Goal: Information Seeking & Learning: Learn about a topic

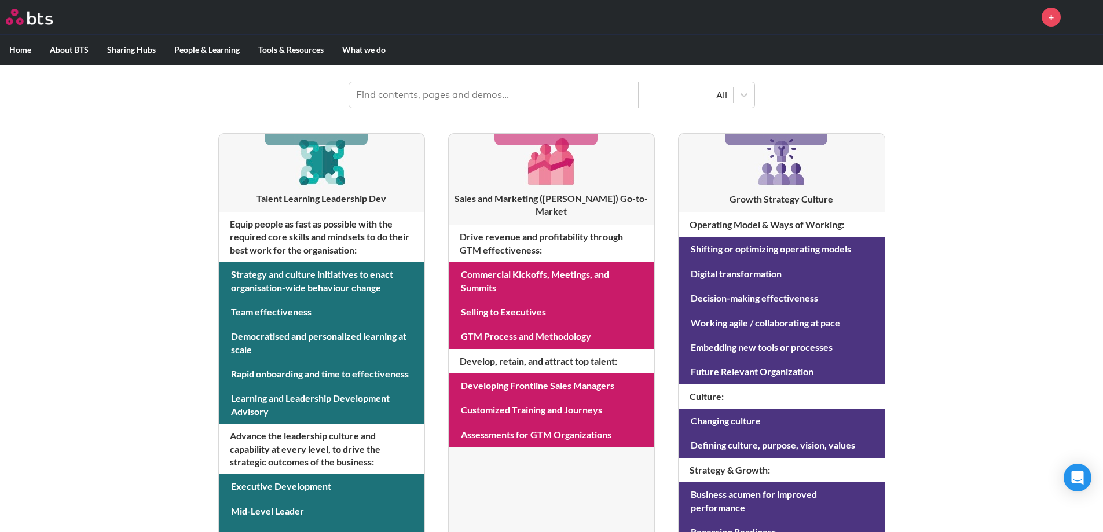
scroll to position [174, 0]
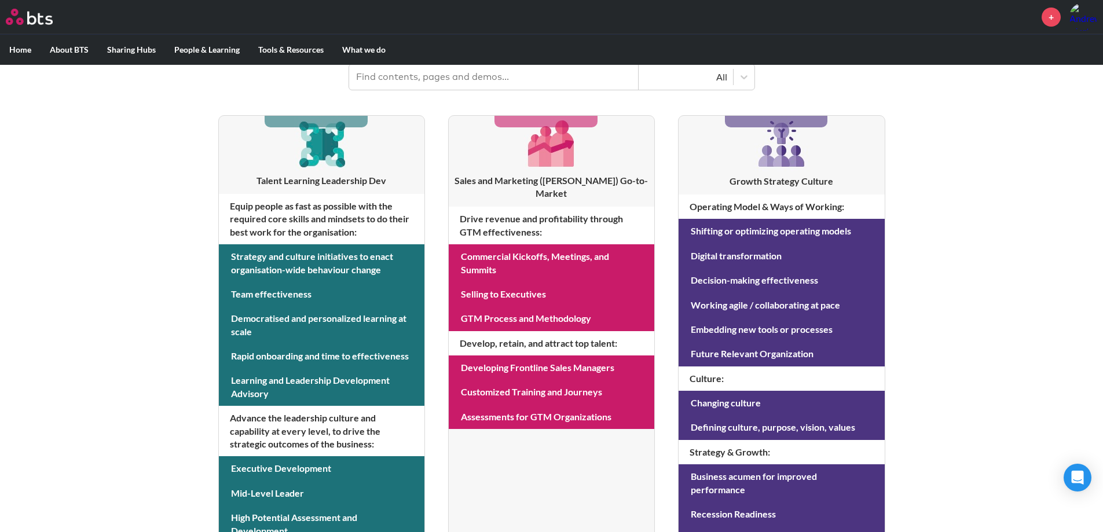
click at [148, 235] on div "MENU + Home About BTS Who we are How we work: Policies, Toolkits and Guidance I…" at bounding box center [551, 321] width 1103 height 991
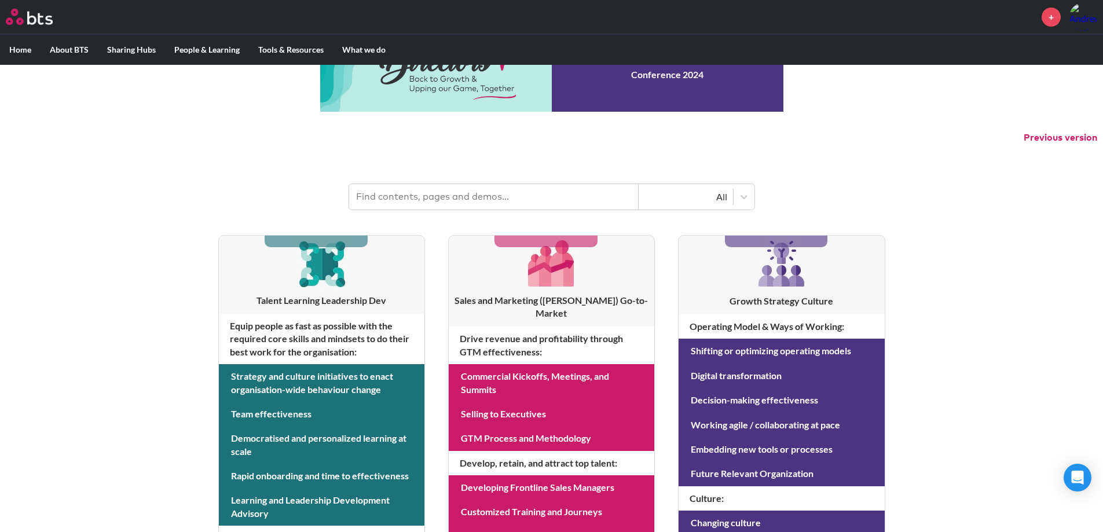
scroll to position [112, 0]
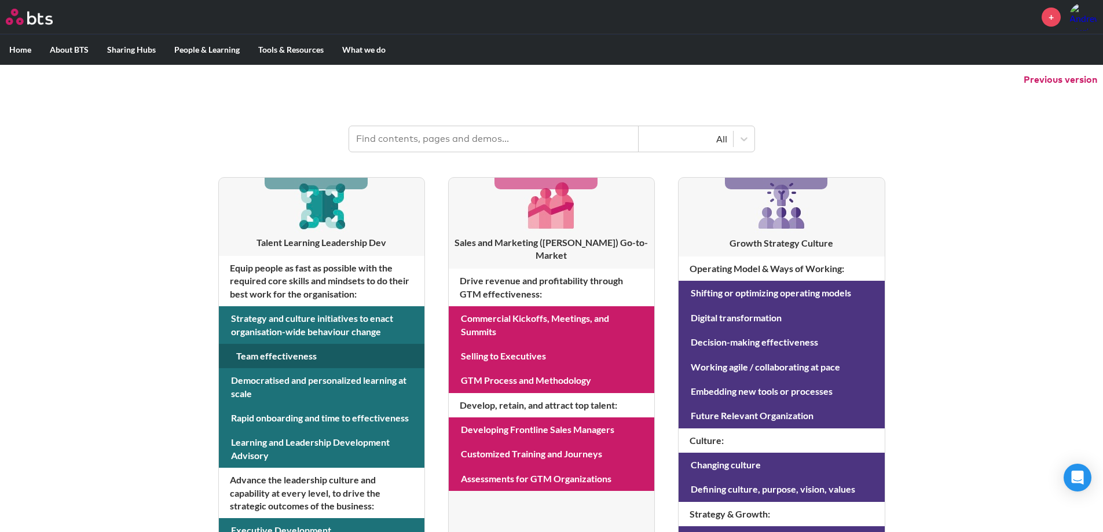
click at [288, 349] on link at bounding box center [322, 356] width 206 height 24
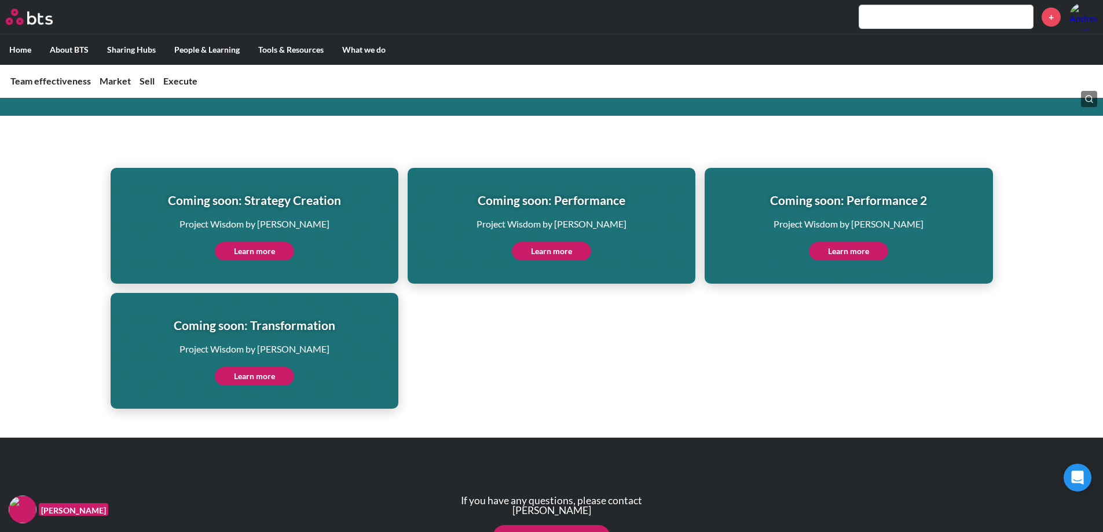
scroll to position [3417, 0]
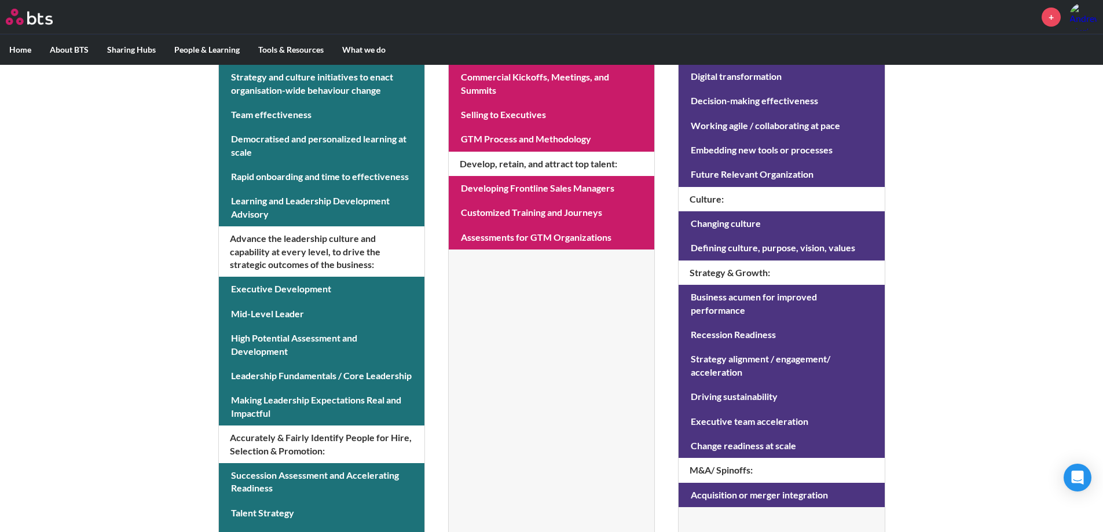
scroll to position [459, 0]
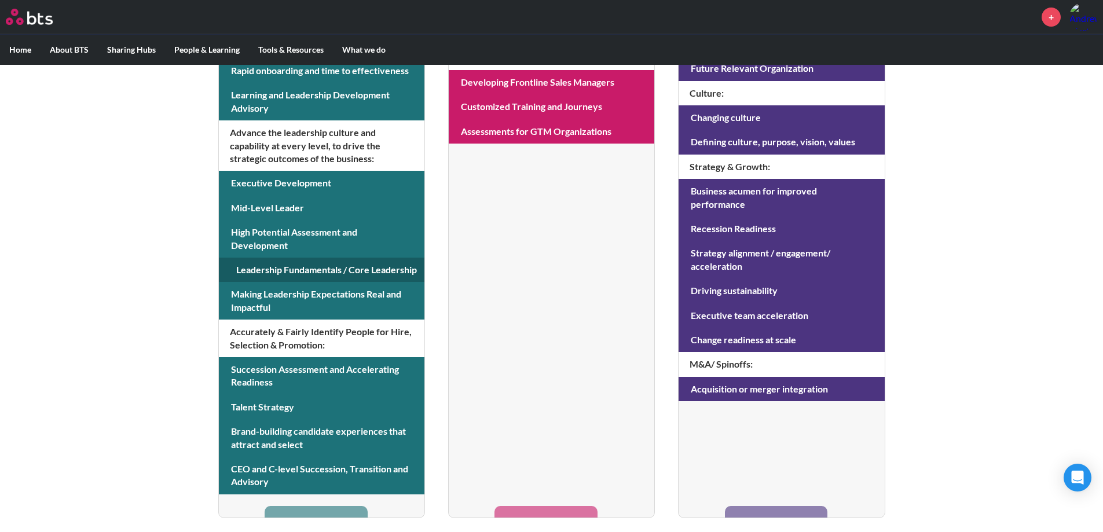
click at [313, 264] on link at bounding box center [322, 270] width 206 height 24
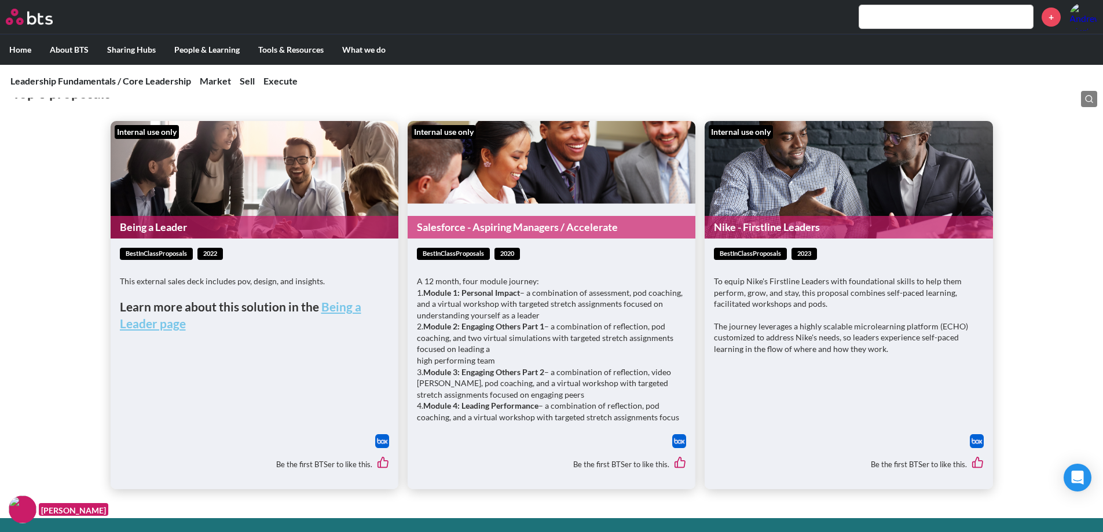
scroll to position [4632, 0]
